Goal: Task Accomplishment & Management: Manage account settings

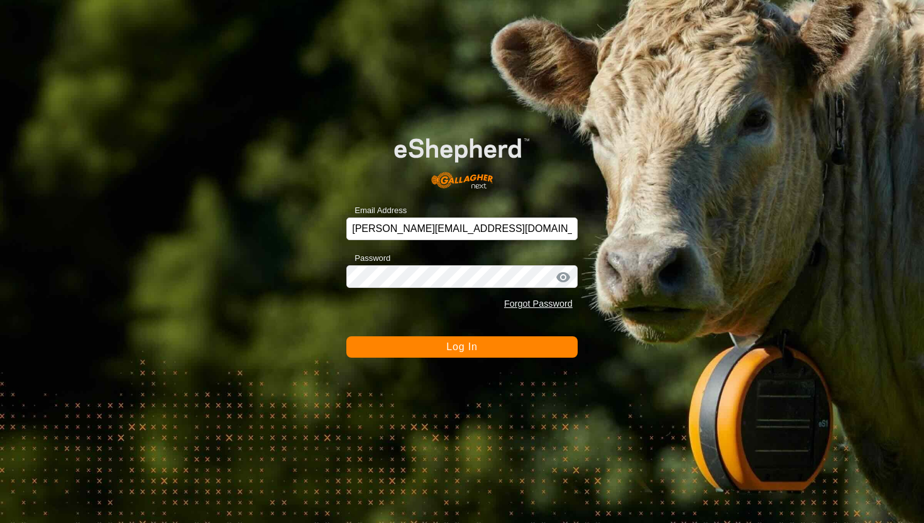
click at [423, 349] on button "Log In" at bounding box center [461, 346] width 231 height 21
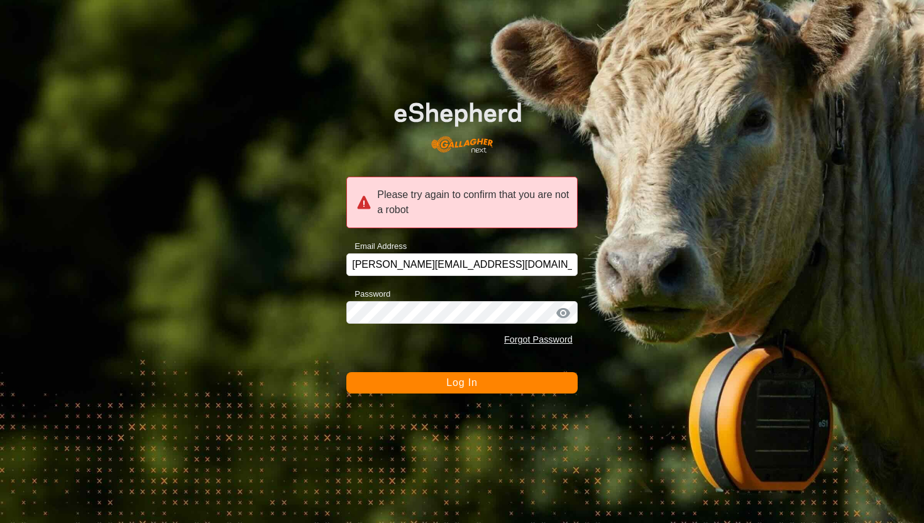
click at [426, 383] on button "Log In" at bounding box center [461, 382] width 231 height 21
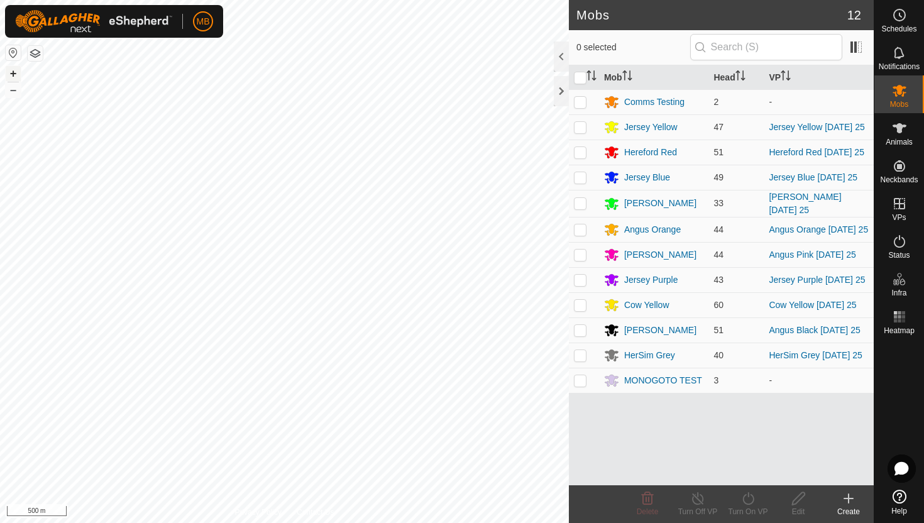
click at [12, 73] on button "+" at bounding box center [13, 73] width 15 height 15
click at [901, 131] on icon at bounding box center [899, 128] width 15 height 15
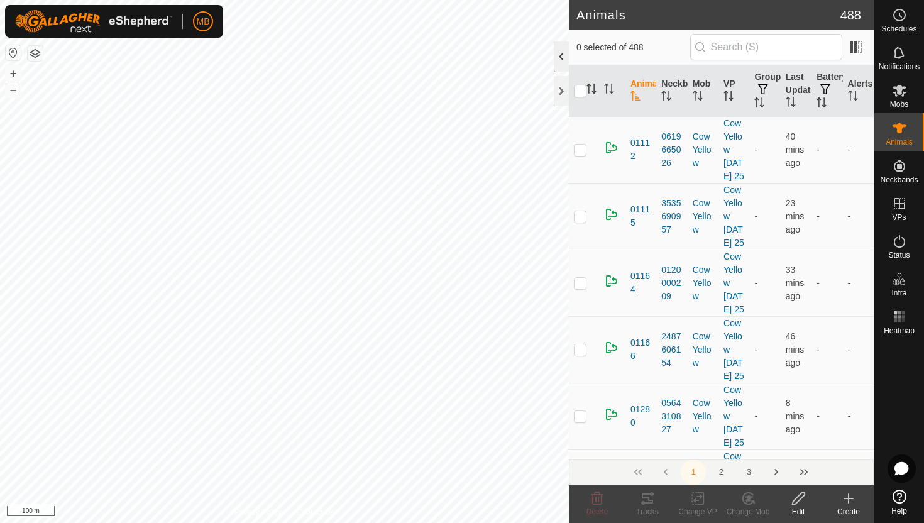
click at [564, 58] on div at bounding box center [561, 56] width 15 height 30
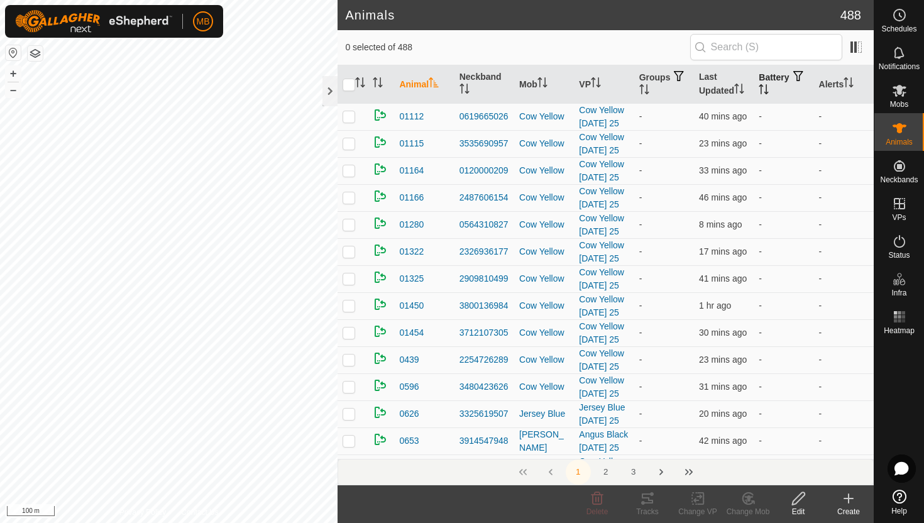
click at [762, 85] on icon "Activate to sort" at bounding box center [760, 89] width 1 height 10
click at [768, 85] on icon "Activate to sort" at bounding box center [763, 89] width 9 height 10
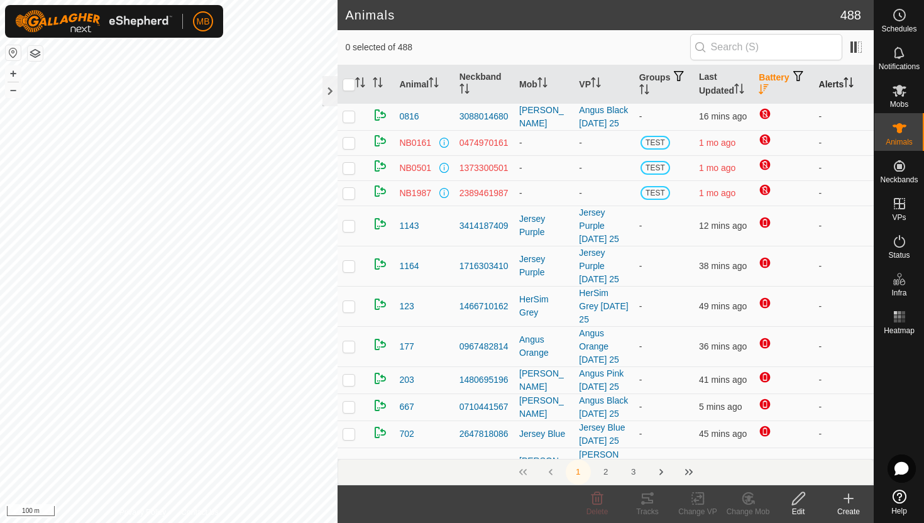
click at [846, 82] on icon "Activate to sort" at bounding box center [845, 82] width 1 height 10
click at [848, 82] on icon "Activate to sort" at bounding box center [848, 82] width 10 height 10
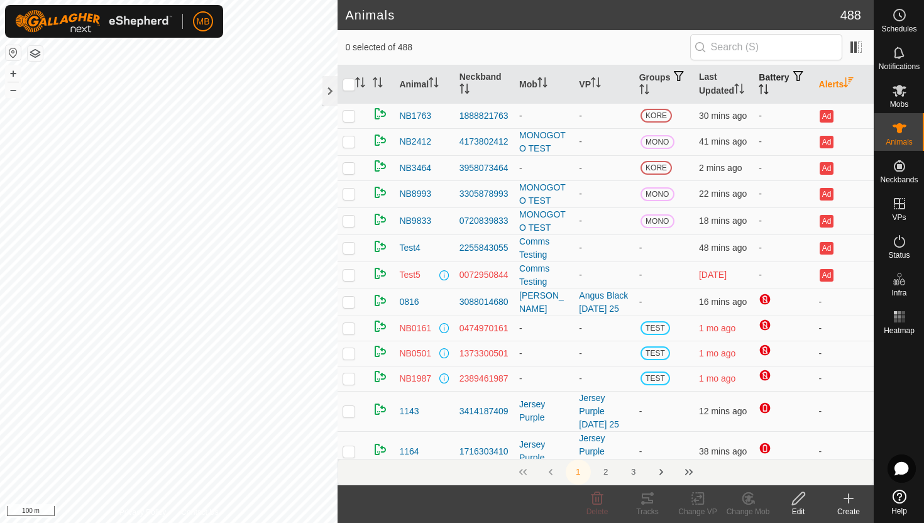
click at [768, 87] on icon "Activate to sort" at bounding box center [763, 89] width 10 height 10
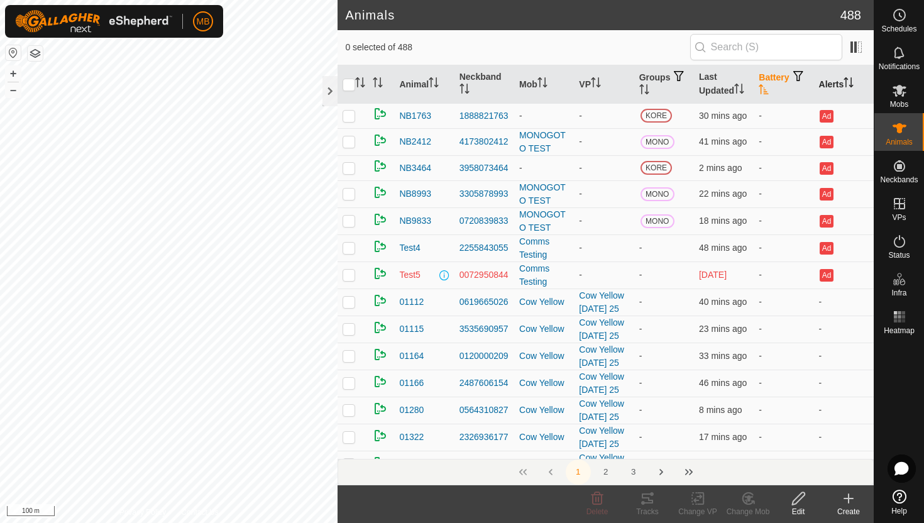
click at [768, 87] on icon "Activate to sort" at bounding box center [763, 89] width 10 height 10
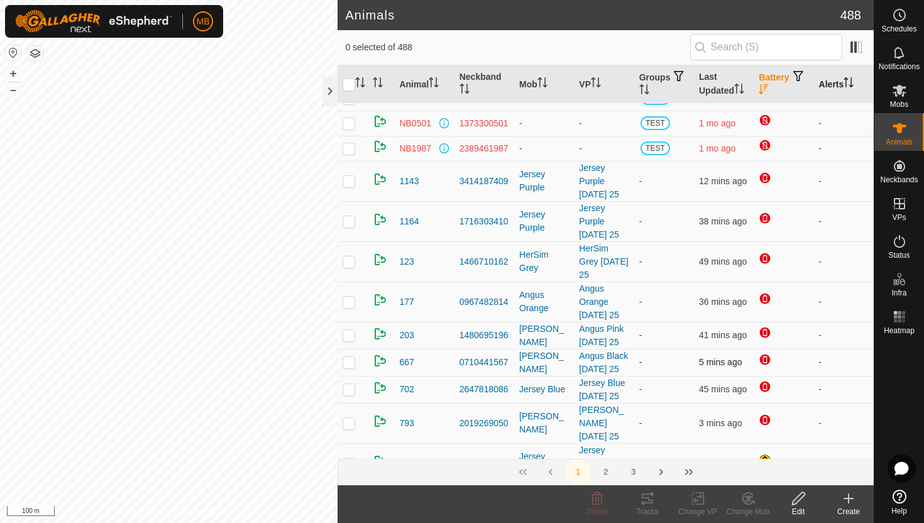
scroll to position [46, 0]
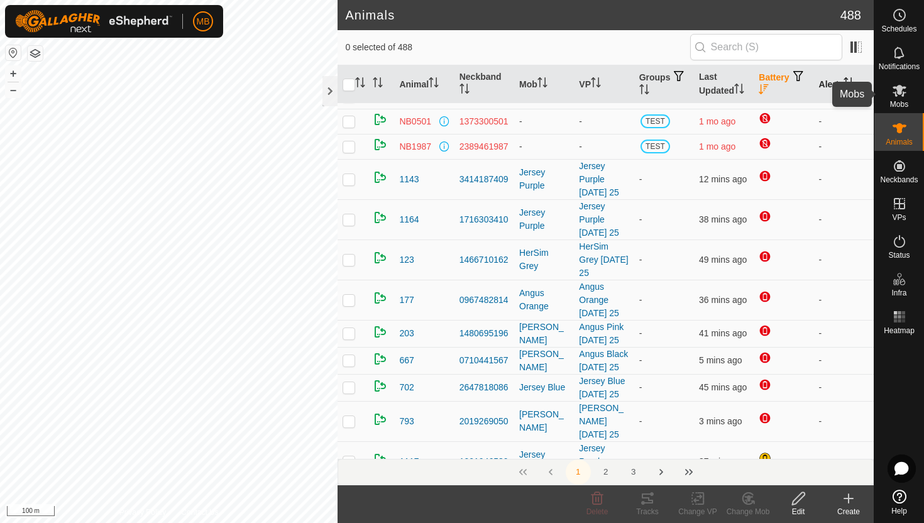
click at [900, 99] on es-mob-svg-icon at bounding box center [899, 90] width 23 height 20
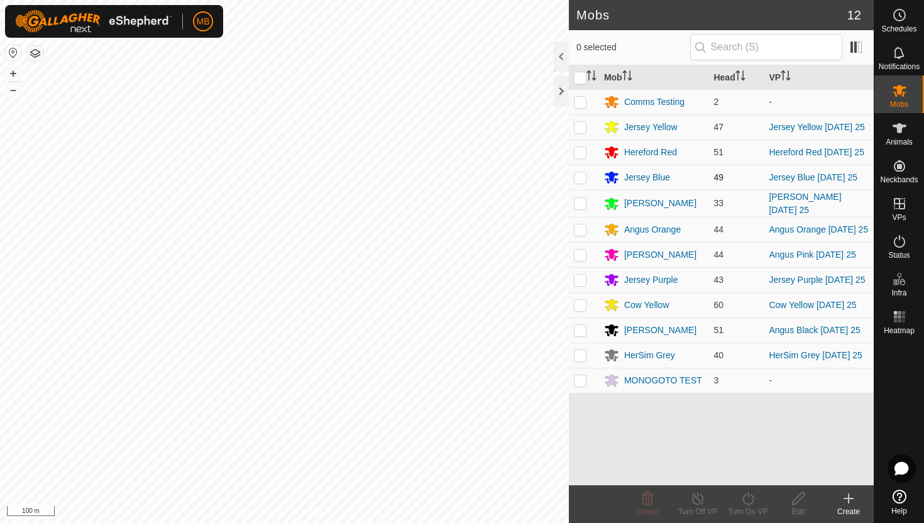
click at [583, 178] on p-checkbox at bounding box center [580, 177] width 13 height 10
checkbox input "true"
click at [745, 498] on icon at bounding box center [748, 498] width 16 height 15
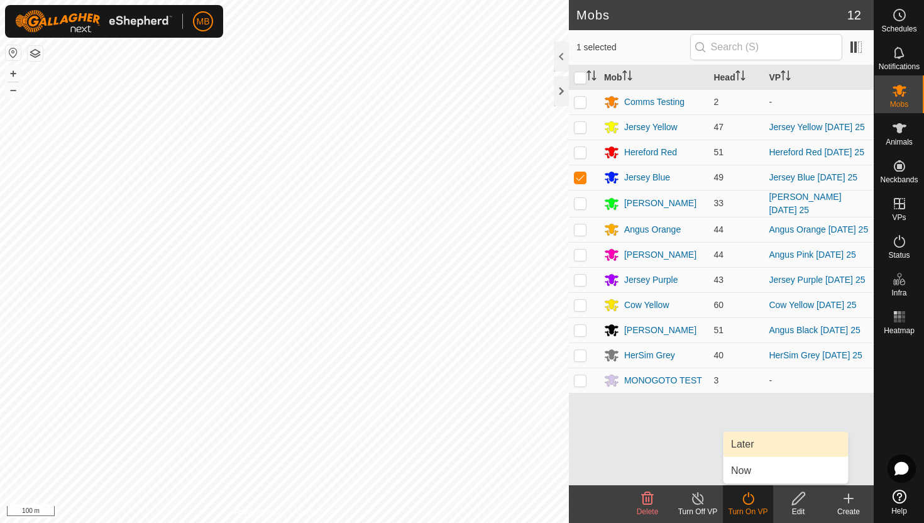
click at [756, 442] on link "Later" at bounding box center [785, 444] width 124 height 25
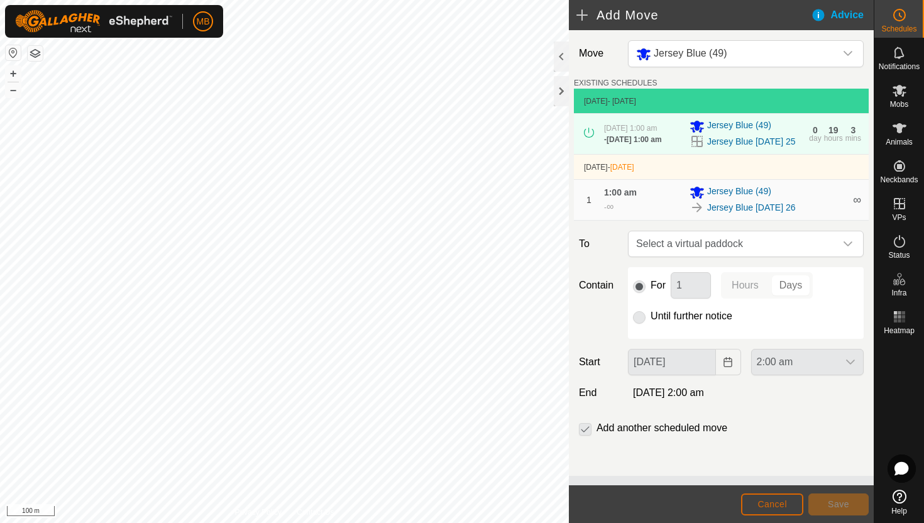
click at [768, 502] on span "Cancel" at bounding box center [772, 504] width 30 height 10
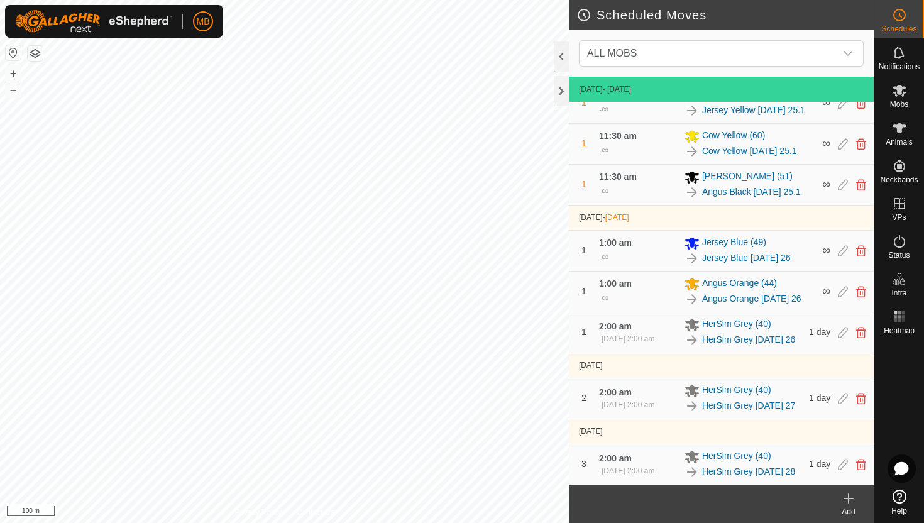
scroll to position [572, 0]
click at [12, 92] on button "–" at bounding box center [13, 89] width 15 height 15
